Goal: Information Seeking & Learning: Find specific page/section

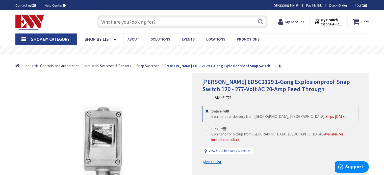
click at [135, 18] on input "text" at bounding box center [182, 21] width 170 height 13
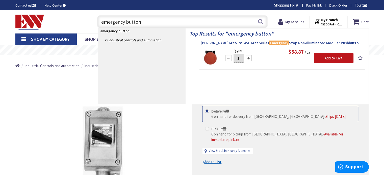
type input "emergency button"
click at [214, 41] on span "Eaton M22-PVT45P M22 Series Emergency Stop Non-Illuminated Modular Pushbutton 2…" at bounding box center [282, 43] width 163 height 5
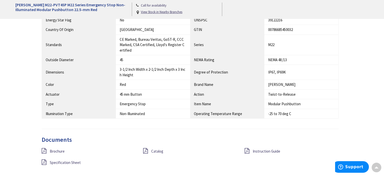
scroll to position [328, 0]
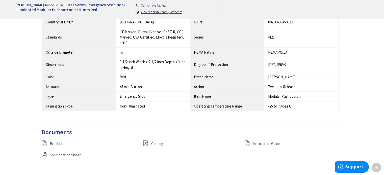
click at [71, 153] on span "Specification Sheet" at bounding box center [65, 155] width 31 height 5
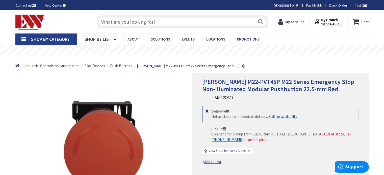
click at [123, 19] on input "text" at bounding box center [182, 21] width 170 height 13
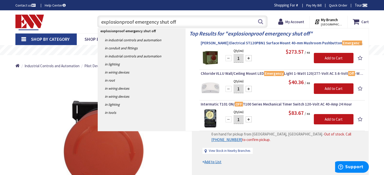
type input "explosionproof emergency shut off"
click at [278, 42] on span "Pilla Electrical ST120PBN1 Surface Mount 40-mm Mushroom Pushbutton Emergency Po…" at bounding box center [282, 43] width 163 height 5
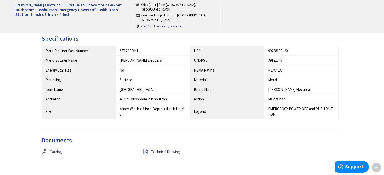
scroll to position [252, 0]
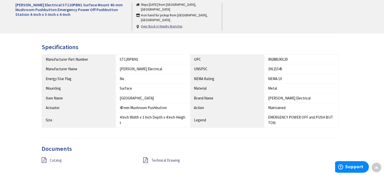
click at [55, 158] on span "Catalog" at bounding box center [56, 160] width 12 height 5
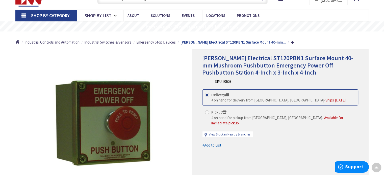
scroll to position [0, 0]
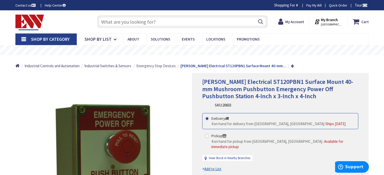
click at [141, 67] on span "Emergency Stop Devices" at bounding box center [155, 66] width 39 height 5
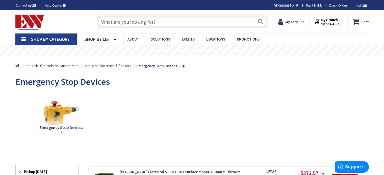
click at [121, 24] on input "text" at bounding box center [182, 21] width 170 height 13
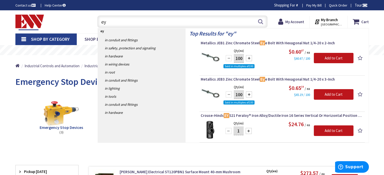
type input "e"
drag, startPoint x: 145, startPoint y: 23, endPoint x: 70, endPoint y: 32, distance: 75.5
click at [70, 31] on div "Skip to Content Toggle Nav explosionproof ey explosionproof ey Search Cart My C…" at bounding box center [192, 21] width 379 height 23
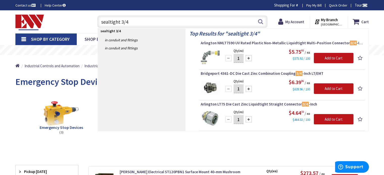
drag, startPoint x: 110, startPoint y: 22, endPoint x: 90, endPoint y: 28, distance: 20.8
click at [90, 28] on div "Toggle Nav sealtight 3/4 sealtight 3/4 Search Cart My Cart Close You have no it…" at bounding box center [192, 21] width 361 height 17
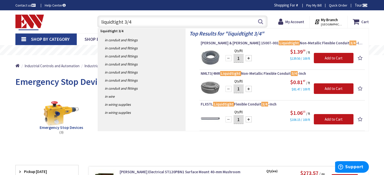
click at [100, 22] on input "liquidtight 3/4" at bounding box center [182, 21] width 170 height 13
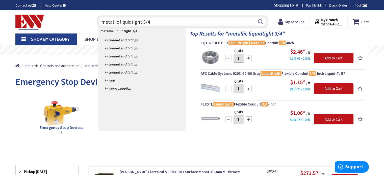
drag, startPoint x: 154, startPoint y: 22, endPoint x: 79, endPoint y: 22, distance: 75.2
click at [79, 22] on div "Toggle Nav metallic liquidtight 3/4 metallic liquidtight 3/4 Search Cart My Car…" at bounding box center [192, 21] width 361 height 17
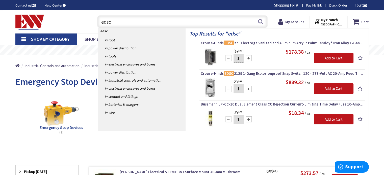
drag, startPoint x: 118, startPoint y: 22, endPoint x: 91, endPoint y: 27, distance: 27.5
click at [91, 27] on div "edsc edsc Search" at bounding box center [181, 21] width 180 height 16
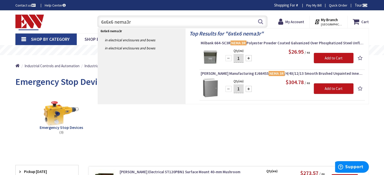
click at [22, 41] on link "Shop By Category" at bounding box center [45, 40] width 61 height 12
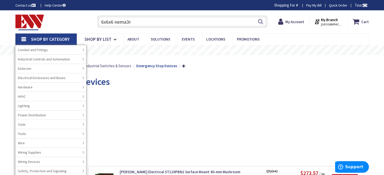
click at [135, 22] on input "6x6x6 nema3r" at bounding box center [182, 21] width 170 height 13
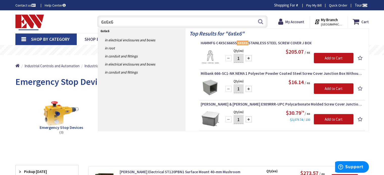
drag, startPoint x: 120, startPoint y: 18, endPoint x: 59, endPoint y: 28, distance: 62.4
click at [59, 27] on div "Toggle Nav 6x6x6 6x6x6 Search Cart My Cart Close You have no items in your shop…" at bounding box center [192, 21] width 361 height 17
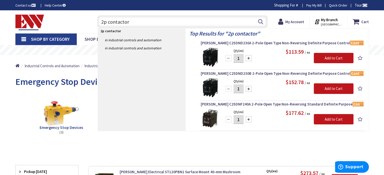
click at [109, 22] on input "2p contactor" at bounding box center [182, 21] width 170 height 13
click at [108, 22] on input "2p contactor" at bounding box center [182, 21] width 170 height 13
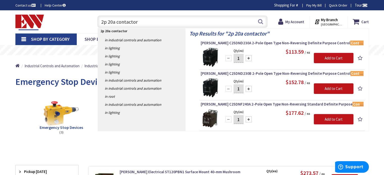
click at [145, 21] on input "2p 20a contactor" at bounding box center [182, 21] width 170 height 13
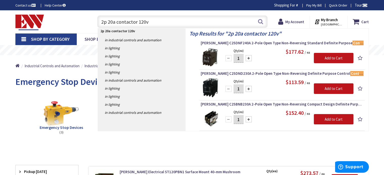
drag, startPoint x: 116, startPoint y: 22, endPoint x: 108, endPoint y: 23, distance: 8.2
click at [108, 23] on input "2p 20a contactor 120v" at bounding box center [182, 21] width 170 height 13
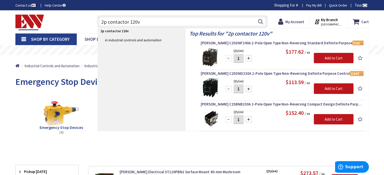
drag, startPoint x: 143, startPoint y: 22, endPoint x: 84, endPoint y: 27, distance: 59.0
click at [84, 27] on div "Toggle Nav 2p contactor 120v 2p contactor 120v Search Cart My Cart Close You ha…" at bounding box center [192, 21] width 361 height 17
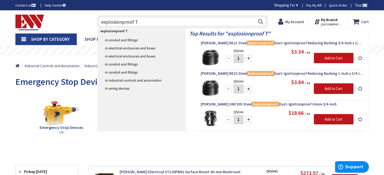
click at [148, 20] on input "explosionproof T" at bounding box center [182, 21] width 170 height 13
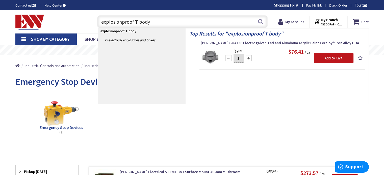
type input "explosionproof T body"
click at [23, 41] on link "Shop By Category" at bounding box center [45, 40] width 61 height 12
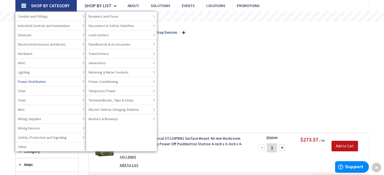
scroll to position [25, 0]
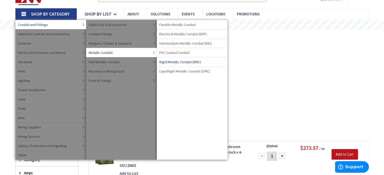
click at [186, 61] on span "Rigid Metallic Conduit (RMC)" at bounding box center [180, 62] width 42 height 5
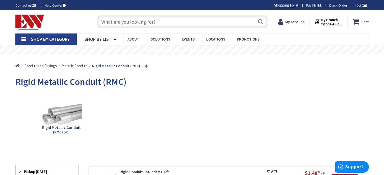
click at [117, 21] on input "text" at bounding box center [182, 21] width 170 height 13
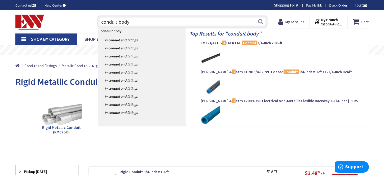
type input "conduit body T"
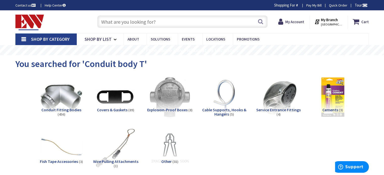
click at [180, 111] on span "Explosion-Proof Boxes" at bounding box center [167, 109] width 40 height 5
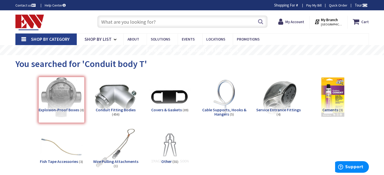
click at [64, 111] on div "Explosion-Proof Boxes (8)" at bounding box center [61, 100] width 46 height 46
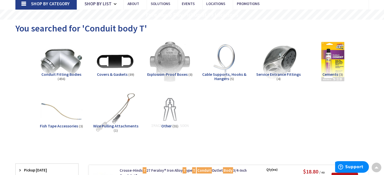
scroll to position [25, 0]
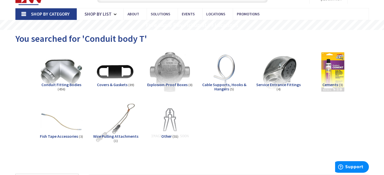
click at [176, 84] on span "Explosion-Proof Boxes" at bounding box center [167, 84] width 40 height 5
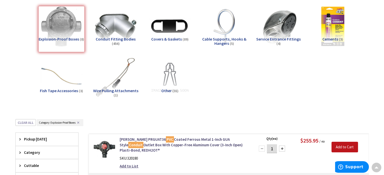
scroll to position [0, 0]
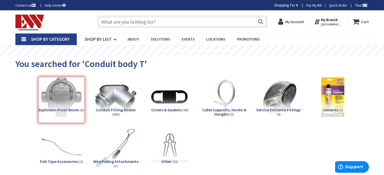
click at [144, 23] on input "text" at bounding box center [182, 21] width 170 height 13
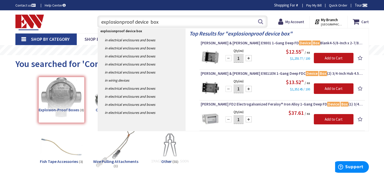
type input "explosionproof device box"
click at [24, 41] on link "Shop By Category" at bounding box center [45, 40] width 61 height 12
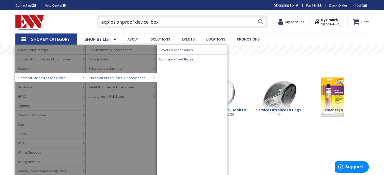
click at [189, 59] on span "Explosion-Proof Boxes" at bounding box center [176, 59] width 34 height 5
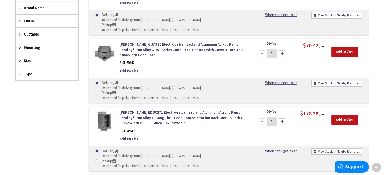
scroll to position [202, 0]
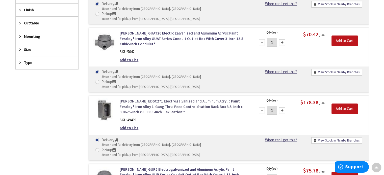
click at [154, 99] on link "[PERSON_NAME] EDSC271 Electrogalvanized and Aluminum Acrylic Paint Feraloy® Iro…" at bounding box center [184, 107] width 128 height 16
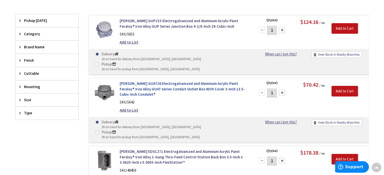
scroll to position [177, 0]
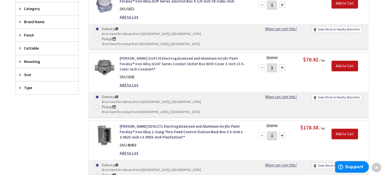
click at [167, 56] on link "[PERSON_NAME] GUAT26 Electrogalvanized and Aluminum Acrylic Paint Feraloy® Iron…" at bounding box center [184, 64] width 128 height 16
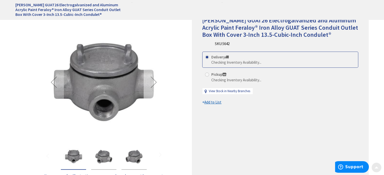
scroll to position [76, 0]
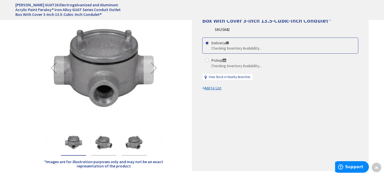
click at [151, 65] on div "Next" at bounding box center [154, 68] width 20 height 20
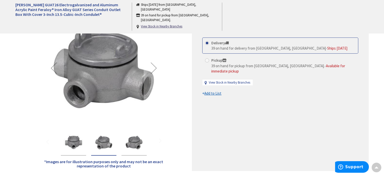
click at [159, 140] on div at bounding box center [104, 142] width 120 height 28
click at [44, 139] on div at bounding box center [104, 142] width 120 height 28
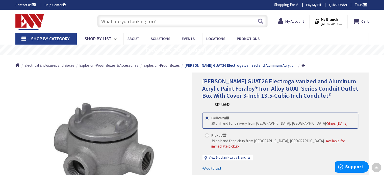
scroll to position [0, 0]
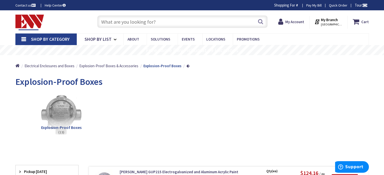
click at [139, 25] on input "text" at bounding box center [182, 21] width 170 height 13
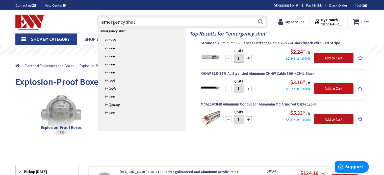
click at [24, 38] on link "Shop By Category" at bounding box center [45, 40] width 61 height 12
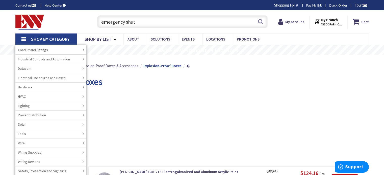
drag, startPoint x: 137, startPoint y: 20, endPoint x: 88, endPoint y: 17, distance: 49.0
click at [88, 17] on div "Toggle Nav emergency shut emergency shut Search Cart My Cart Close" at bounding box center [192, 21] width 361 height 17
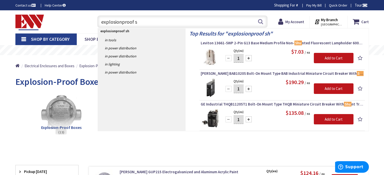
type input "explosionproof"
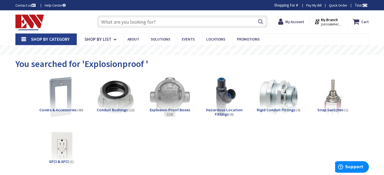
click at [120, 25] on input "text" at bounding box center [182, 21] width 170 height 13
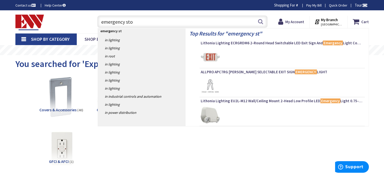
type input "emergency stop"
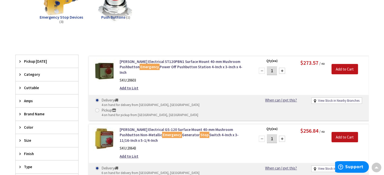
scroll to position [101, 0]
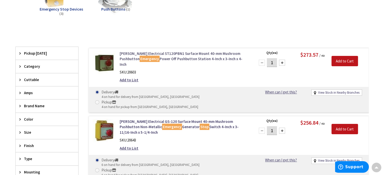
click at [175, 53] on link "Pilla Electrical ST120PBN1 Surface Mount 40-mm Mushroom Pushbutton Emergency Po…" at bounding box center [184, 59] width 128 height 16
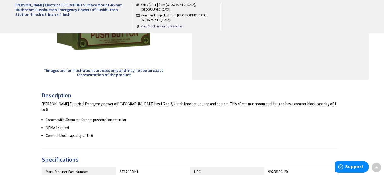
scroll to position [151, 0]
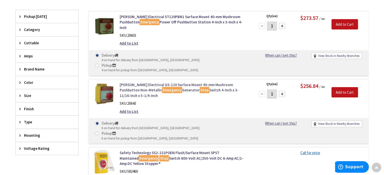
click at [179, 82] on link "Pilla Electrical GS-120 Surface Mount 40-mm Mushroom Pushbutton Non-Metallic Em…" at bounding box center [184, 90] width 128 height 16
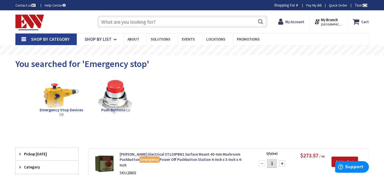
click at [155, 22] on input "text" at bounding box center [182, 21] width 170 height 13
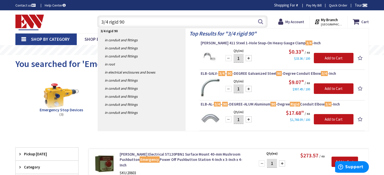
type input "3/4 rigid 90"
click at [22, 41] on link "Shop By Category" at bounding box center [45, 40] width 61 height 12
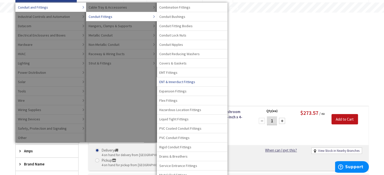
scroll to position [50, 0]
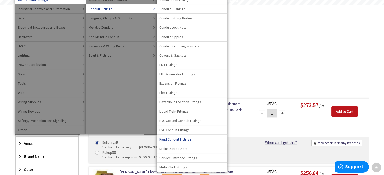
click at [184, 139] on span "Rigid Conduit Fittings" at bounding box center [175, 139] width 32 height 5
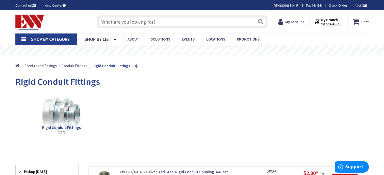
click at [21, 41] on link "Shop By Category" at bounding box center [45, 40] width 61 height 12
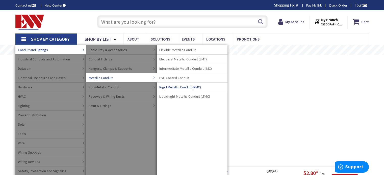
click at [186, 87] on span "Rigid Metallic Conduit (RMC)" at bounding box center [180, 87] width 42 height 5
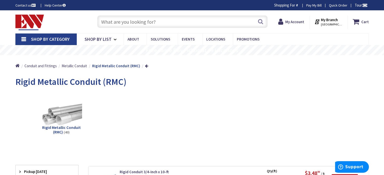
click at [147, 22] on input "text" at bounding box center [182, 21] width 170 height 13
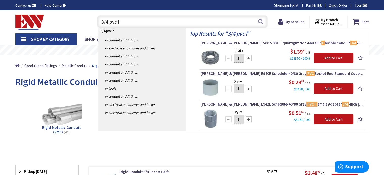
click at [147, 21] on input "3/4 pvc f" at bounding box center [182, 21] width 170 height 13
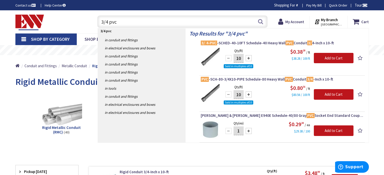
click at [129, 20] on input "3/4 pvc" at bounding box center [182, 21] width 170 height 13
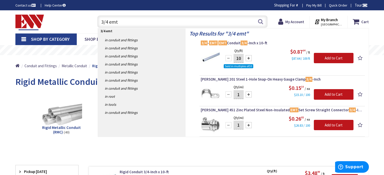
click at [123, 21] on input "3/4 emt" at bounding box center [182, 21] width 170 height 13
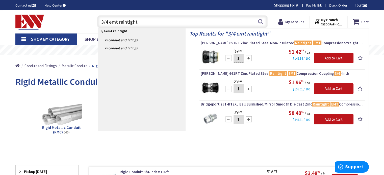
click at [137, 24] on input "3/4 emt raintight" at bounding box center [182, 21] width 170 height 13
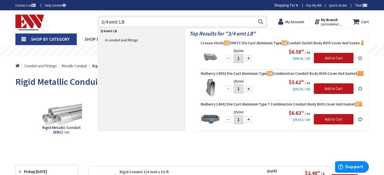
drag, startPoint x: 131, startPoint y: 20, endPoint x: 84, endPoint y: 29, distance: 47.9
click at [84, 29] on div "Toggle Nav 3/4 emt LB 3/4 emt LB Search Cart My Cart Close" at bounding box center [192, 21] width 361 height 17
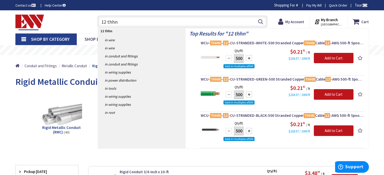
type input "12 thhn"
drag, startPoint x: 122, startPoint y: 21, endPoint x: 94, endPoint y: 22, distance: 28.8
click at [94, 22] on div "12 thhn 12 thhn Search" at bounding box center [181, 21] width 180 height 16
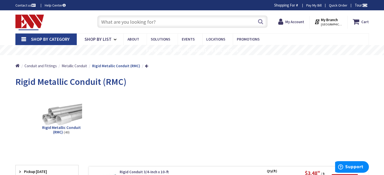
click at [29, 24] on img at bounding box center [29, 23] width 29 height 16
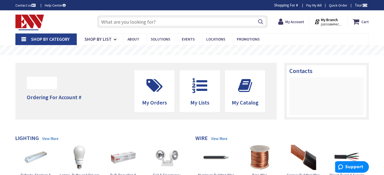
click at [138, 26] on input "text" at bounding box center [182, 21] width 170 height 13
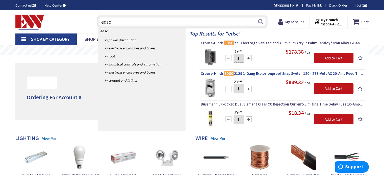
type input "edsc"
click at [293, 75] on span "Crouse-Hinds EDSC 2129 1-Gang Explosionproof Snap Switch 120 - 277-Volt AC 20-A…" at bounding box center [282, 73] width 163 height 5
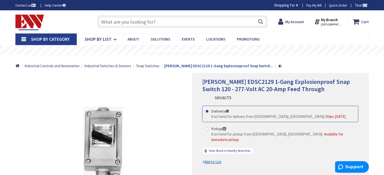
click at [24, 41] on link "Shop By Category" at bounding box center [45, 40] width 61 height 12
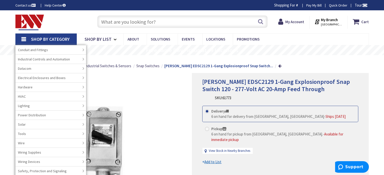
click at [180, 85] on div "*Images are for illustration purposes only and may not be an exact representati…" at bounding box center [103, 146] width 177 height 146
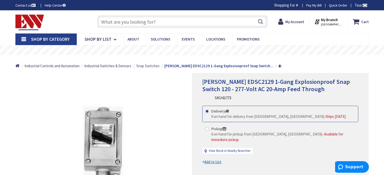
click at [147, 65] on span "Snap Switches" at bounding box center [147, 66] width 23 height 5
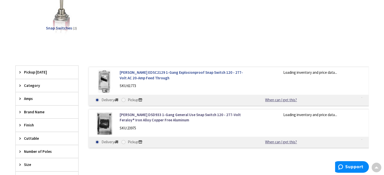
scroll to position [101, 0]
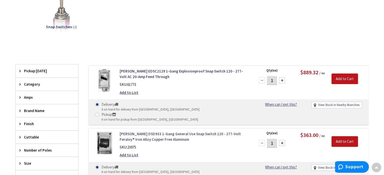
click at [158, 131] on link "[PERSON_NAME] DSD933 1-Gang General Use Snap Switch 120 - 277-Volt Feraloy® Iro…" at bounding box center [184, 136] width 128 height 11
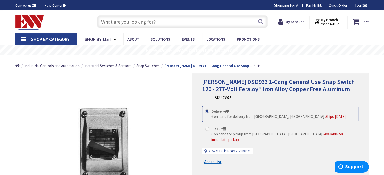
click at [160, 22] on input "text" at bounding box center [182, 21] width 170 height 13
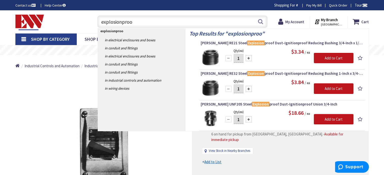
type input "explosionproof"
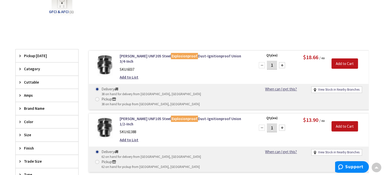
scroll to position [76, 0]
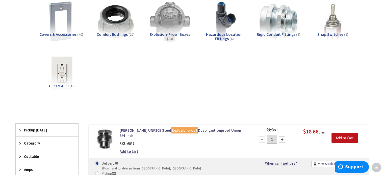
click at [175, 36] on span "Explosion-Proof Boxes" at bounding box center [170, 34] width 40 height 5
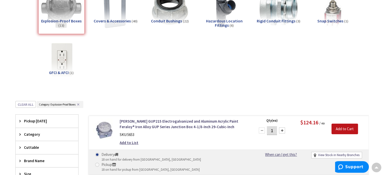
scroll to position [64, 0]
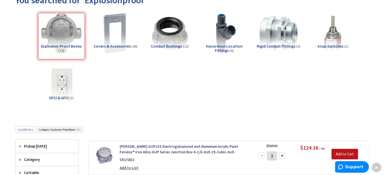
click at [335, 46] on span "Snap Switches" at bounding box center [330, 46] width 26 height 5
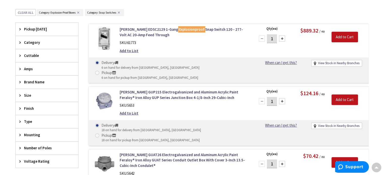
scroll to position [190, 0]
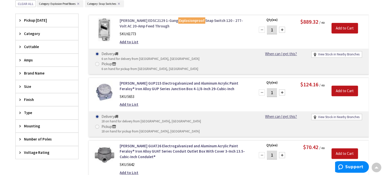
click at [206, 20] on link "Crouse-Hinds EDSC2129 1-Gang Explosionproof Snap Switch 120 - 277-Volt AC 20-Am…" at bounding box center [184, 23] width 128 height 11
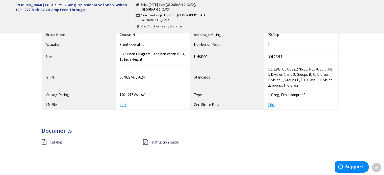
scroll to position [379, 0]
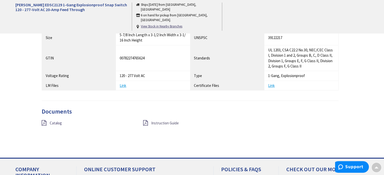
click at [165, 123] on span "Instruction Guide" at bounding box center [165, 123] width 28 height 5
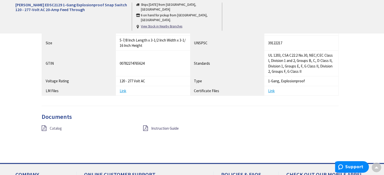
click at [56, 128] on span "Catalog" at bounding box center [56, 128] width 12 height 5
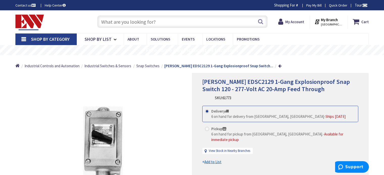
click at [23, 39] on link "Shop By Category" at bounding box center [45, 40] width 61 height 12
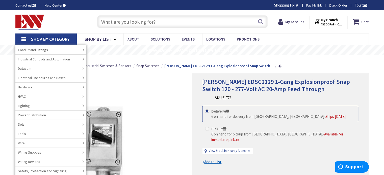
click at [150, 20] on input "text" at bounding box center [182, 21] width 170 height 13
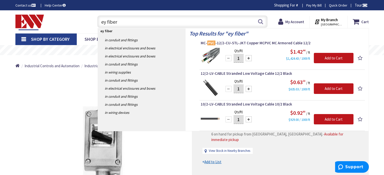
drag, startPoint x: 106, startPoint y: 22, endPoint x: 98, endPoint y: 24, distance: 7.8
click at [98, 24] on input "ey fiber" at bounding box center [182, 21] width 170 height 13
drag, startPoint x: 121, startPoint y: 21, endPoint x: 115, endPoint y: 22, distance: 5.6
click at [115, 22] on input "ey fiber" at bounding box center [182, 21] width 170 height 13
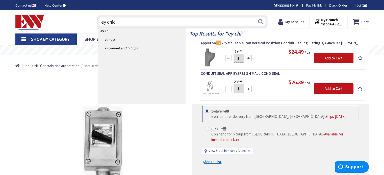
type input "ey chico"
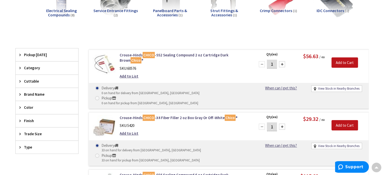
scroll to position [101, 0]
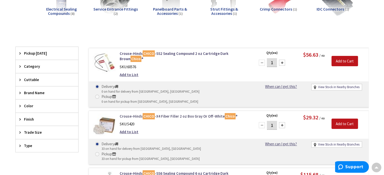
click at [183, 114] on link "Crouse-Hinds CHICO -X4 Fiber Filler 2 oz Box Gray Or Off-White Chico ®" at bounding box center [184, 116] width 128 height 5
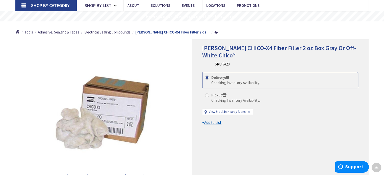
scroll to position [25, 0]
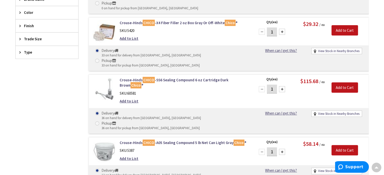
scroll to position [138, 0]
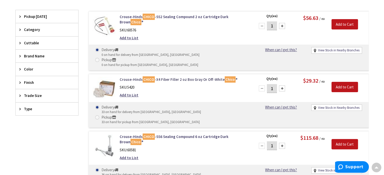
click at [181, 77] on link "Crouse-Hinds CHICO -X4 Fiber Filler 2 oz Box Gray Or Off-White Chico ®" at bounding box center [184, 79] width 128 height 5
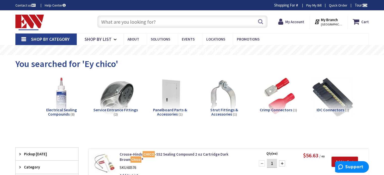
click at [153, 21] on input "text" at bounding box center [182, 21] width 170 height 13
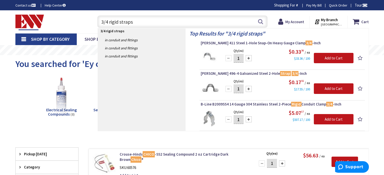
drag, startPoint x: 134, startPoint y: 21, endPoint x: 109, endPoint y: 23, distance: 25.3
click at [109, 23] on input "3/4 rigid straps" at bounding box center [182, 21] width 170 height 13
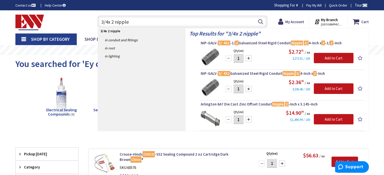
drag, startPoint x: 130, startPoint y: 21, endPoint x: 95, endPoint y: 24, distance: 35.4
click at [95, 24] on div "3/4x 2 nipple 3/4x 2 nipple Search" at bounding box center [181, 21] width 173 height 16
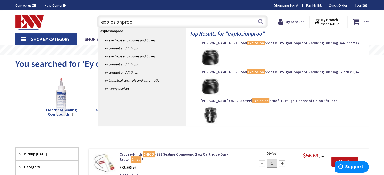
type input "explosionproof"
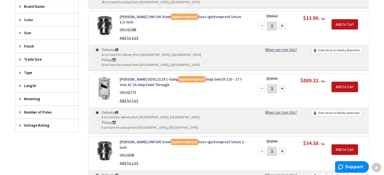
scroll to position [76, 0]
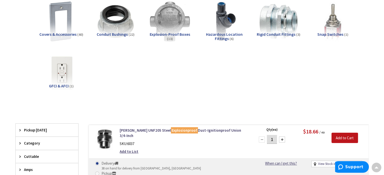
click at [67, 33] on span "Covers & Accessories" at bounding box center [57, 34] width 37 height 5
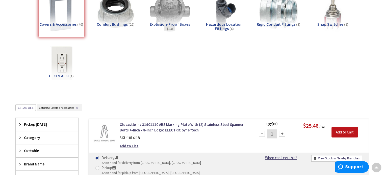
scroll to position [0, 0]
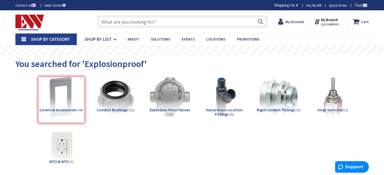
click at [334, 106] on img at bounding box center [333, 97] width 46 height 46
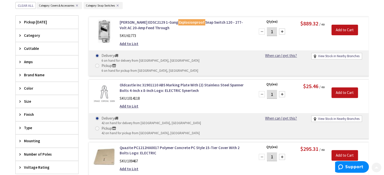
scroll to position [190, 0]
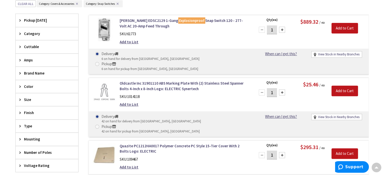
click at [77, 2] on button "✕" at bounding box center [77, 4] width 6 height 4
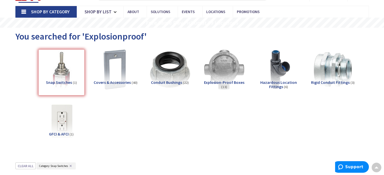
scroll to position [13, 0]
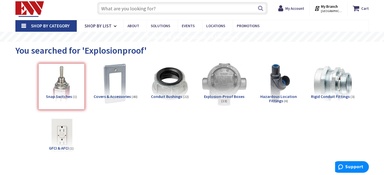
click at [222, 92] on img at bounding box center [224, 84] width 46 height 46
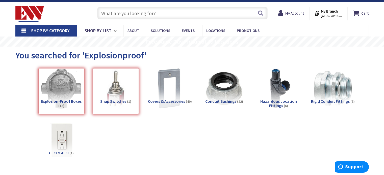
scroll to position [0, 0]
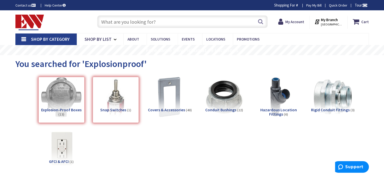
click at [144, 20] on input "text" at bounding box center [182, 21] width 170 height 13
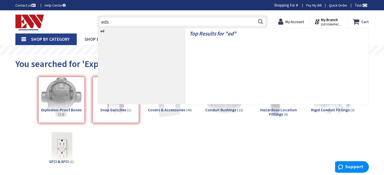
type input "edsc"
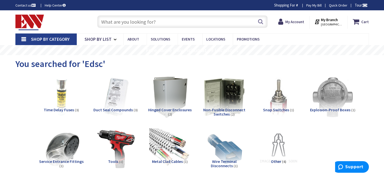
click at [128, 22] on input "text" at bounding box center [182, 21] width 170 height 13
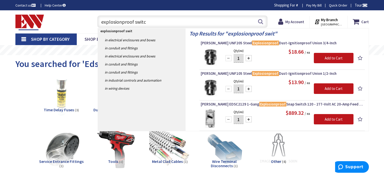
type input "explosionproof switch"
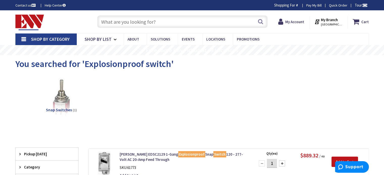
click at [134, 19] on input "text" at bounding box center [182, 21] width 170 height 13
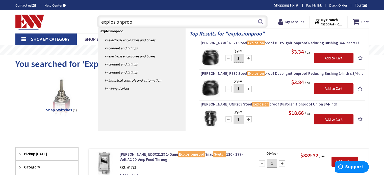
type input "explosionproof"
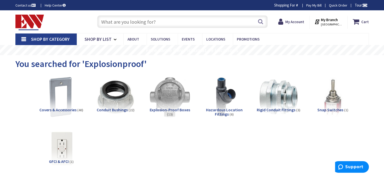
click at [169, 108] on span "Explosion-Proof Boxes" at bounding box center [170, 109] width 40 height 5
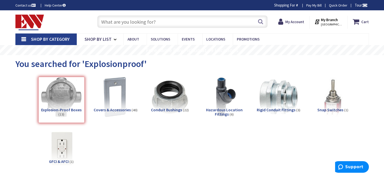
click at [57, 99] on div "Explosion-Proof Boxes (13)" at bounding box center [61, 100] width 46 height 46
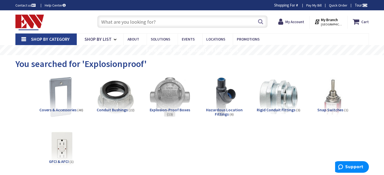
click at [61, 109] on span "Covers & Accessories" at bounding box center [57, 109] width 37 height 5
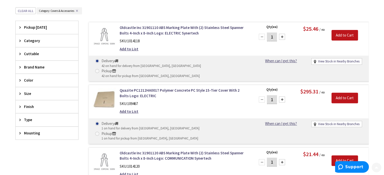
scroll to position [190, 0]
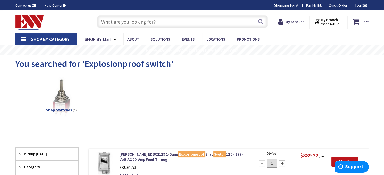
click at [145, 23] on input "text" at bounding box center [182, 21] width 170 height 13
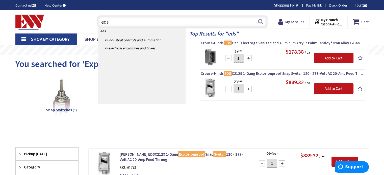
type input "edsc"
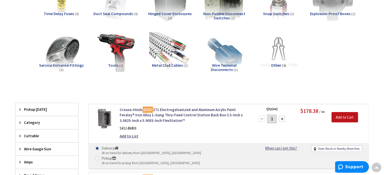
scroll to position [126, 0]
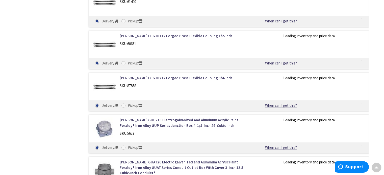
scroll to position [591, 0]
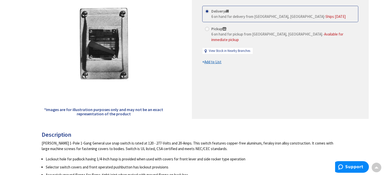
scroll to position [8, 0]
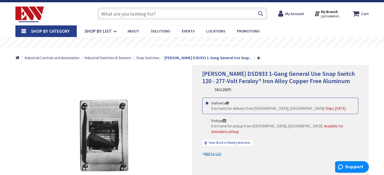
click at [129, 15] on input "text" at bounding box center [182, 13] width 170 height 13
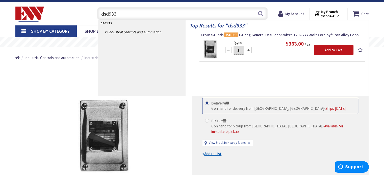
drag, startPoint x: 115, startPoint y: 8, endPoint x: 120, endPoint y: 10, distance: 5.6
click at [116, 9] on input "dsd933" at bounding box center [182, 13] width 170 height 13
drag, startPoint x: 122, startPoint y: 13, endPoint x: 93, endPoint y: 18, distance: 29.3
click at [94, 17] on div "dsd933 dsd933 Search" at bounding box center [181, 13] width 180 height 16
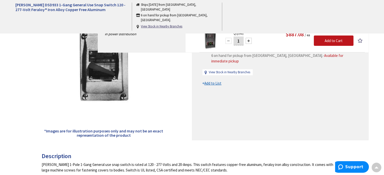
scroll to position [0, 0]
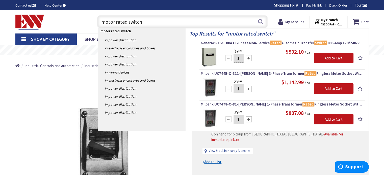
drag, startPoint x: 113, startPoint y: 24, endPoint x: 126, endPoint y: 21, distance: 12.6
click at [126, 21] on input "motor rated switch" at bounding box center [182, 21] width 170 height 13
click at [127, 21] on input "motor rated switch" at bounding box center [182, 21] width 170 height 13
click at [152, 18] on input "motor rated switch" at bounding box center [182, 21] width 170 height 13
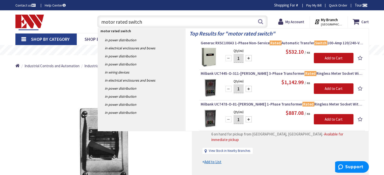
click at [124, 23] on input "motor rated switch" at bounding box center [182, 21] width 170 height 13
click at [127, 21] on input "motor rated switch" at bounding box center [182, 21] width 170 height 13
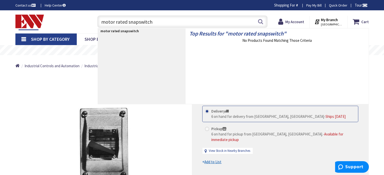
type input "motor rated snap switch"
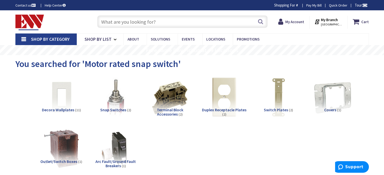
click at [133, 23] on input "text" at bounding box center [182, 21] width 170 height 13
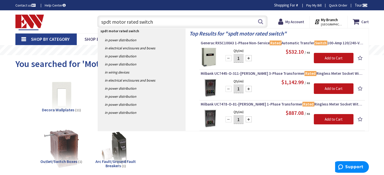
click at [138, 23] on input "spdt motor rated switch" at bounding box center [182, 21] width 170 height 13
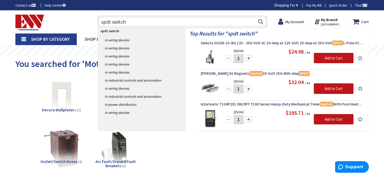
click at [149, 24] on input "spdt switch" at bounding box center [182, 21] width 170 height 13
drag, startPoint x: 139, startPoint y: 22, endPoint x: 45, endPoint y: 36, distance: 94.1
click at [48, 32] on div "Skip to Content Toggle Nav spdt switch spdt switch Search Cart My Cart Close" at bounding box center [192, 21] width 379 height 23
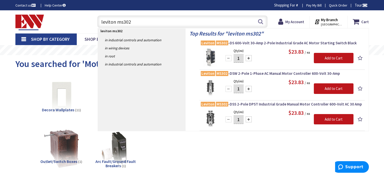
click at [132, 21] on input "leviton ms302" at bounding box center [182, 21] width 170 height 13
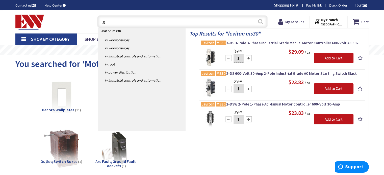
type input "l"
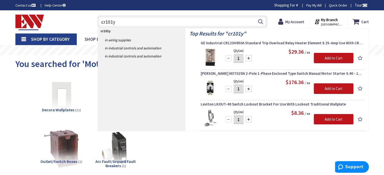
click at [106, 21] on input "cr101y" at bounding box center [182, 21] width 170 height 13
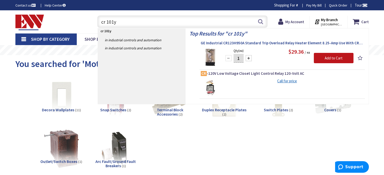
type input "cr 101y"
click at [233, 42] on span "GE Industrial CR123H950A Standard Trip Overload Relay Heater Element 8.25-Amp U…" at bounding box center [282, 43] width 163 height 5
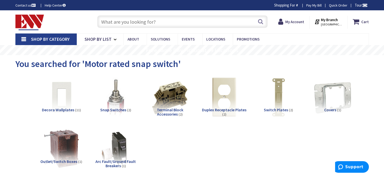
click at [130, 20] on input "text" at bounding box center [182, 21] width 170 height 13
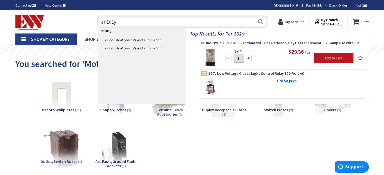
click at [101, 22] on input "cr 101y" at bounding box center [182, 21] width 170 height 13
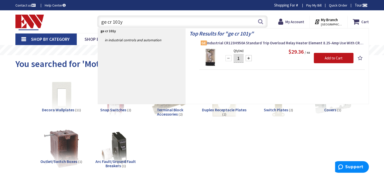
drag, startPoint x: 129, startPoint y: 21, endPoint x: 93, endPoint y: 23, distance: 35.9
click at [93, 22] on div "ge cr 101y ge cr 101y Search" at bounding box center [181, 21] width 180 height 16
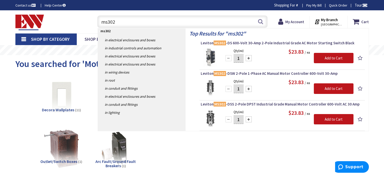
type input "ms302"
